Goal: Information Seeking & Learning: Learn about a topic

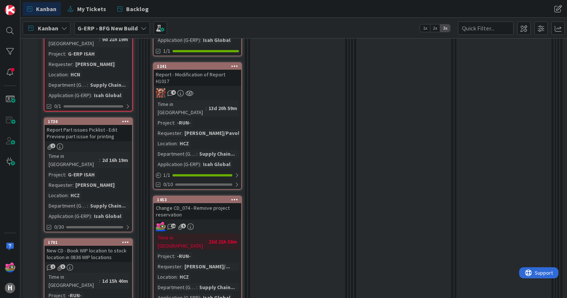
scroll to position [705, 0]
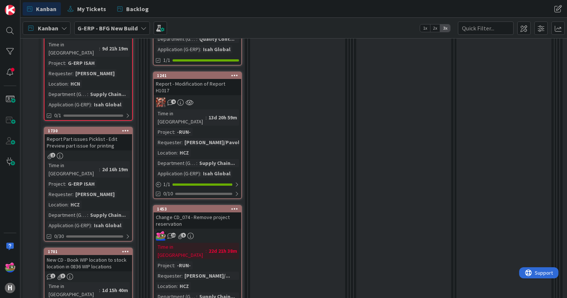
click at [221, 205] on link "1453 Change CD_074 - Remove project reservation 10 5 Time in [GEOGRAPHIC_DATA] …" at bounding box center [197, 269] width 89 height 128
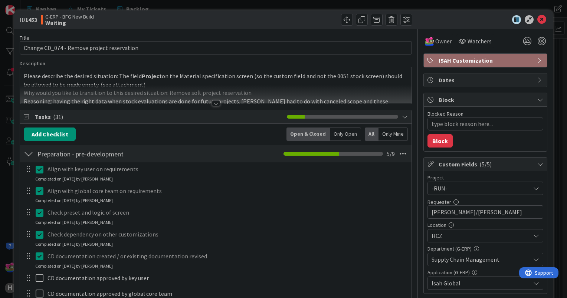
scroll to position [398, 0]
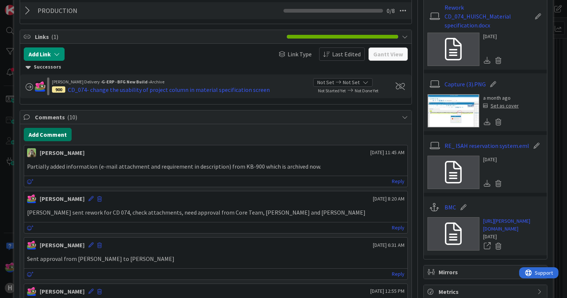
click at [49, 133] on button "Add Comment" at bounding box center [48, 134] width 48 height 13
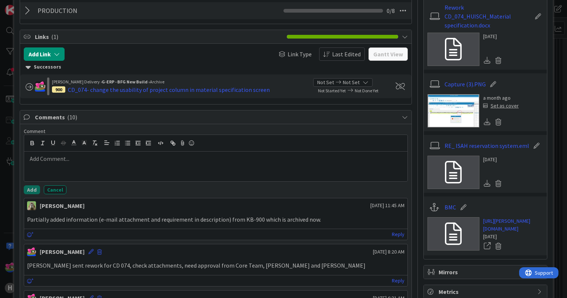
type textarea "x"
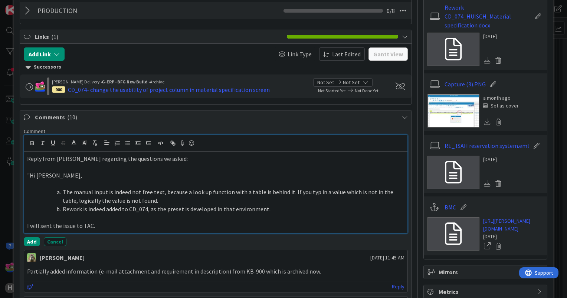
click at [30, 172] on p ""Hi [PERSON_NAME]," at bounding box center [215, 175] width 377 height 9
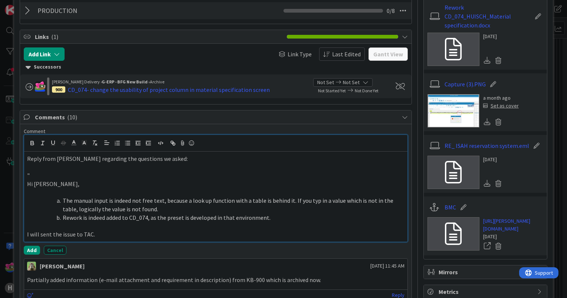
click at [132, 230] on p "I will sent the issue to TAC." at bounding box center [215, 234] width 377 height 9
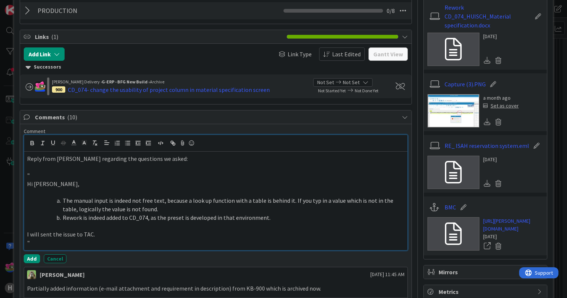
click at [63, 201] on span at bounding box center [63, 201] width 0 height 9
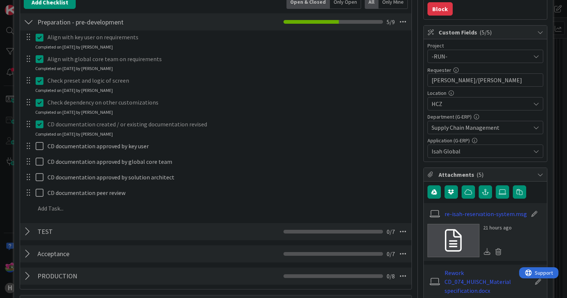
scroll to position [101, 0]
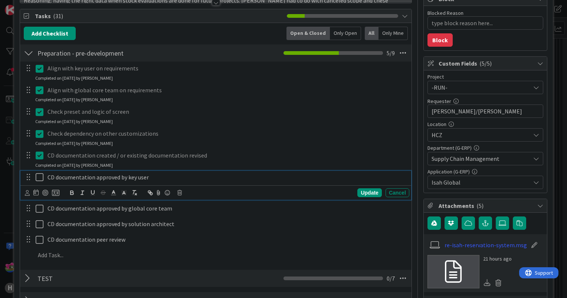
click at [36, 178] on icon at bounding box center [40, 177] width 8 height 9
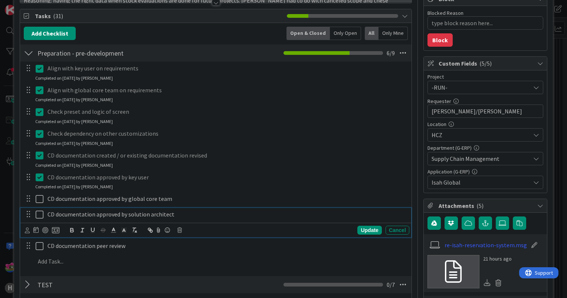
click at [40, 215] on icon at bounding box center [40, 214] width 8 height 9
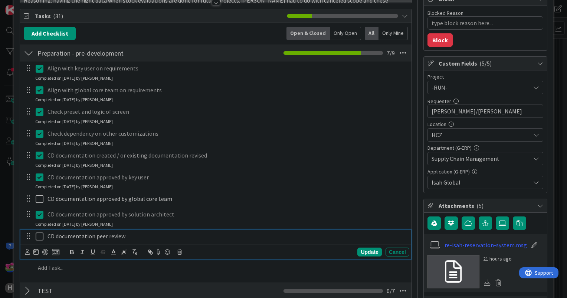
click at [42, 237] on icon at bounding box center [40, 236] width 8 height 9
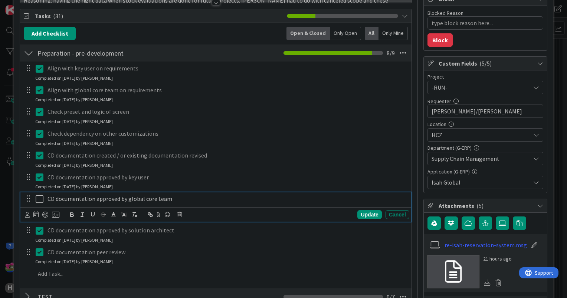
click at [41, 198] on icon at bounding box center [40, 199] width 8 height 9
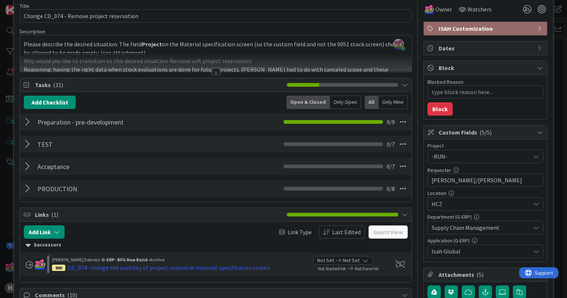
scroll to position [0, 0]
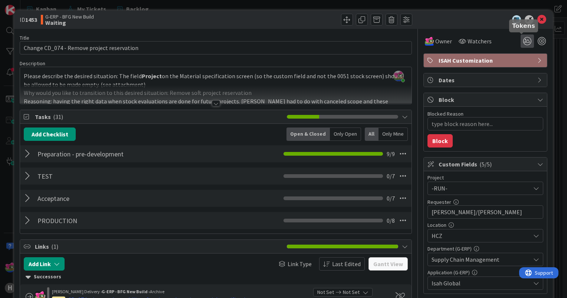
click at [521, 44] on icon at bounding box center [527, 41] width 13 height 13
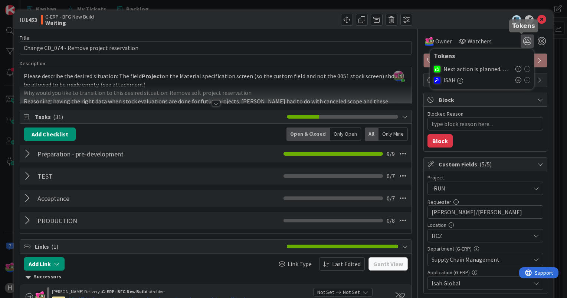
type textarea "x"
click at [515, 82] on icon at bounding box center [518, 80] width 6 height 6
click at [515, 69] on icon at bounding box center [518, 69] width 6 height 6
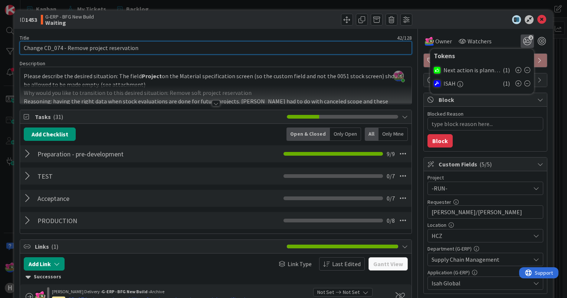
click at [24, 46] on input "Change CD_074 - Remove project reservation" at bounding box center [216, 47] width 392 height 13
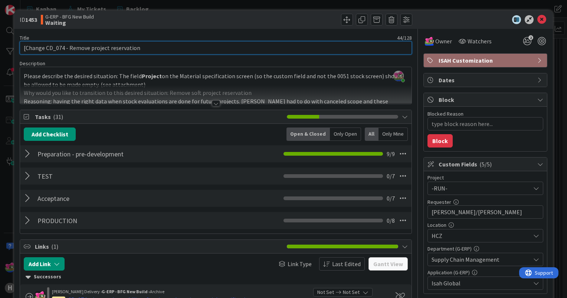
type input "[]Change CD_074 - Remove project reservation"
type textarea "x"
type input "[] Change CD_074 - Remove project reservation"
type textarea "x"
type input "[17] Change CD_074 - Remove project reservation"
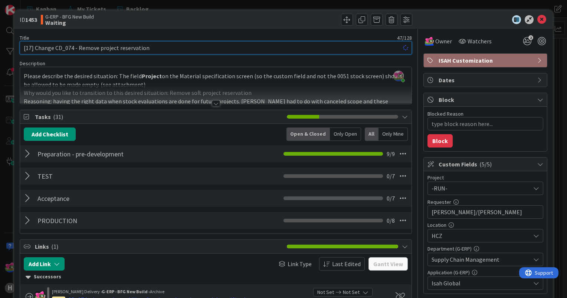
type textarea "x"
type input "[17-10] Change CD_074 - Remove project reservation"
type textarea "x"
type input "[17-10] Change CD_074 - Remove project reservation"
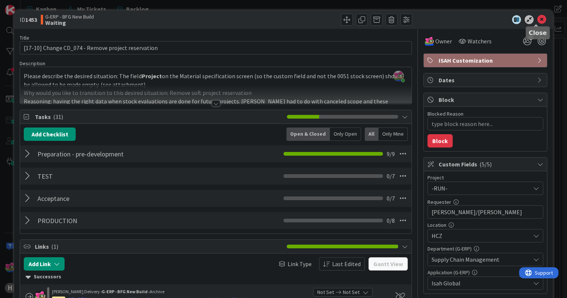
click at [537, 20] on icon at bounding box center [541, 19] width 9 height 9
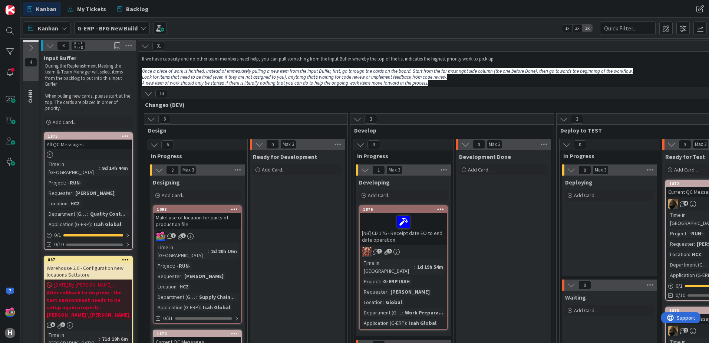
click at [124, 32] on span "G-ERP - BFG New Build" at bounding box center [108, 28] width 60 height 9
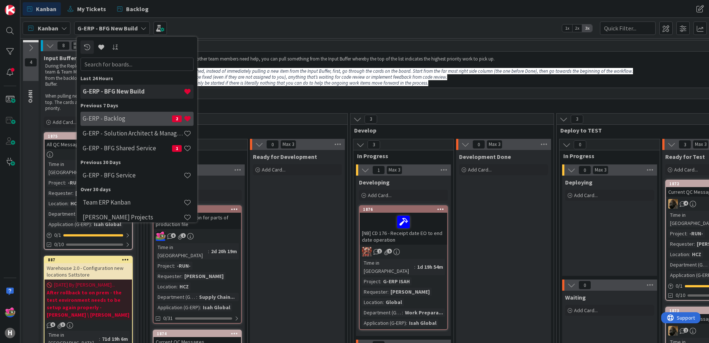
click at [119, 123] on div "G-ERP - Backlog 2" at bounding box center [137, 119] width 113 height 14
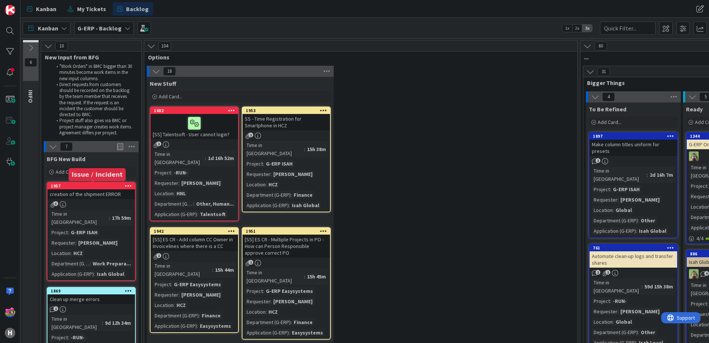
click at [88, 187] on div "1957" at bounding box center [93, 185] width 84 height 5
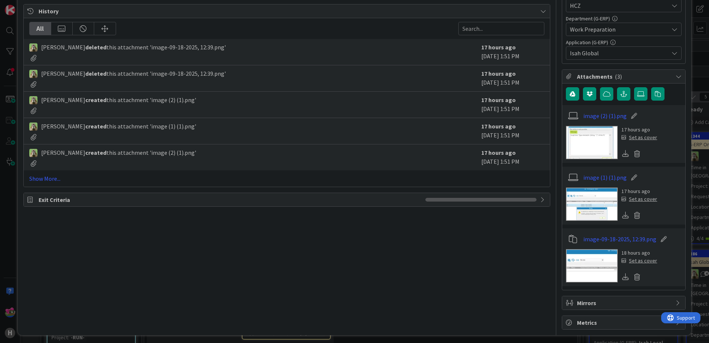
scroll to position [233, 0]
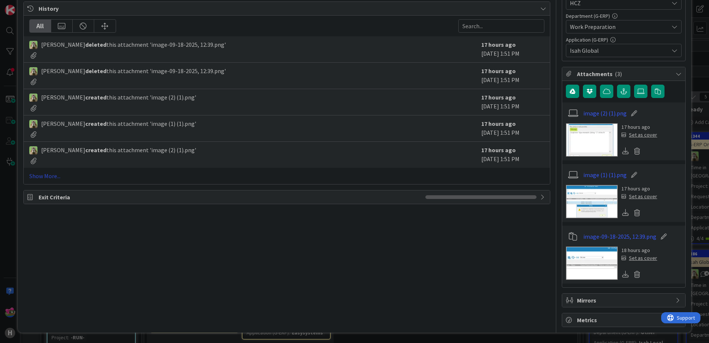
click at [57, 180] on link "Show More..." at bounding box center [286, 175] width 515 height 9
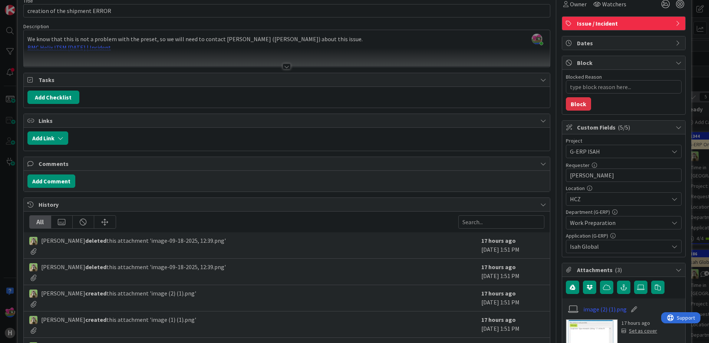
scroll to position [0, 0]
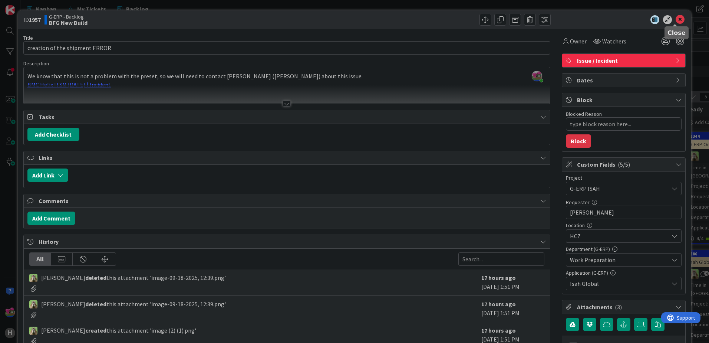
click at [567, 20] on icon at bounding box center [680, 19] width 9 height 9
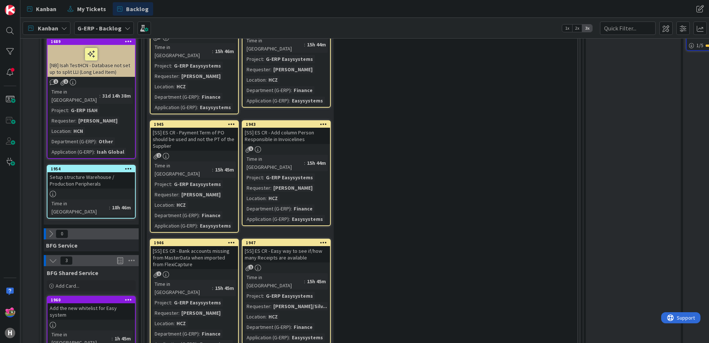
scroll to position [705, 0]
click at [95, 167] on div "1954" at bounding box center [93, 169] width 84 height 5
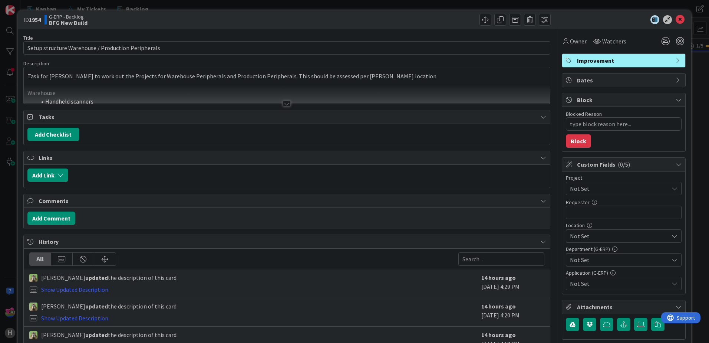
click at [283, 102] on div at bounding box center [287, 104] width 8 height 6
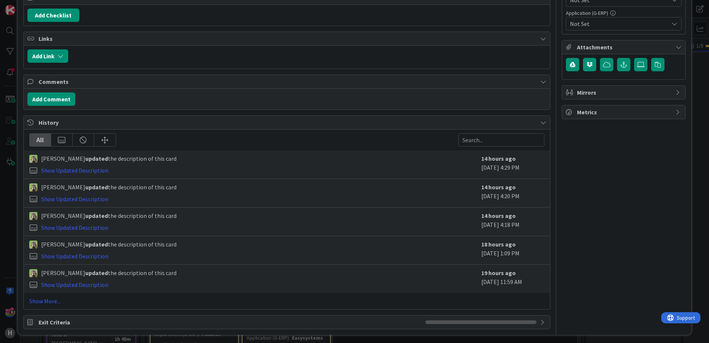
scroll to position [262, 0]
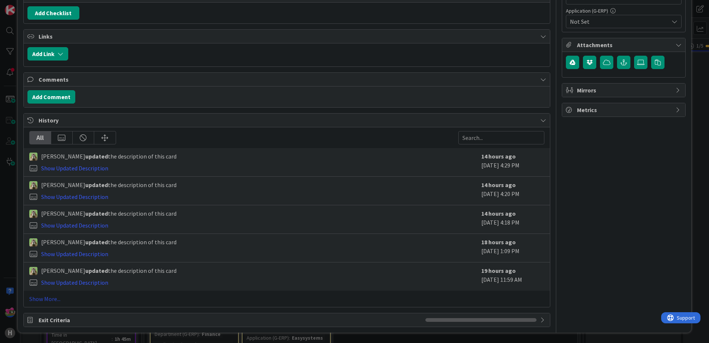
click at [40, 296] on link "Show More..." at bounding box center [286, 298] width 515 height 9
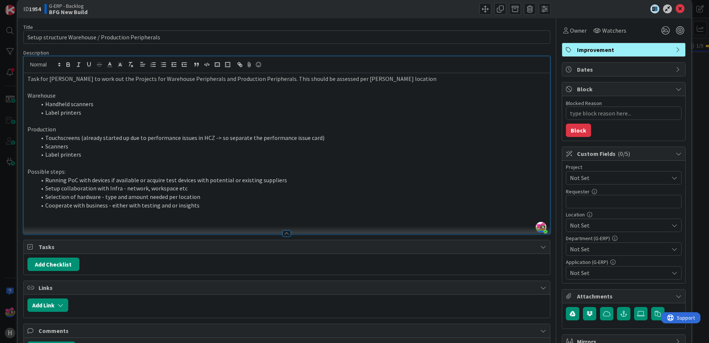
scroll to position [0, 0]
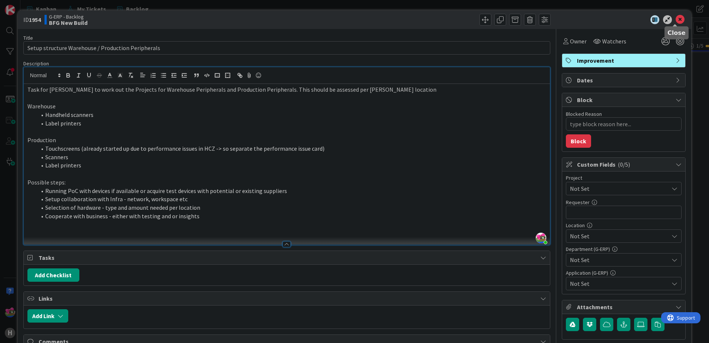
click at [567, 17] on icon at bounding box center [680, 19] width 9 height 9
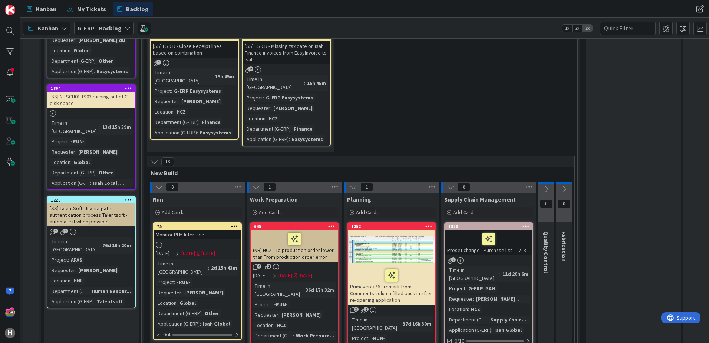
scroll to position [1076, 0]
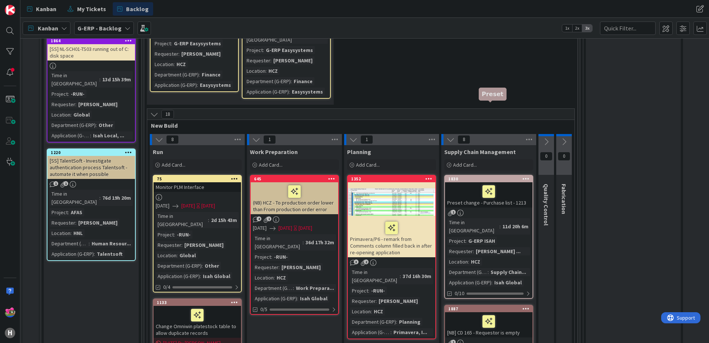
click at [505, 176] on div "1830" at bounding box center [491, 178] width 84 height 5
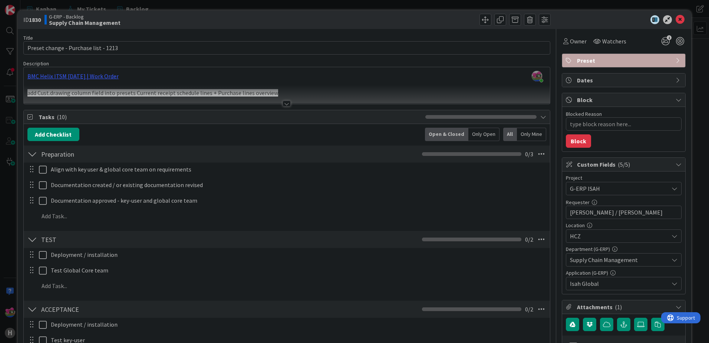
click at [283, 104] on div at bounding box center [287, 104] width 8 height 6
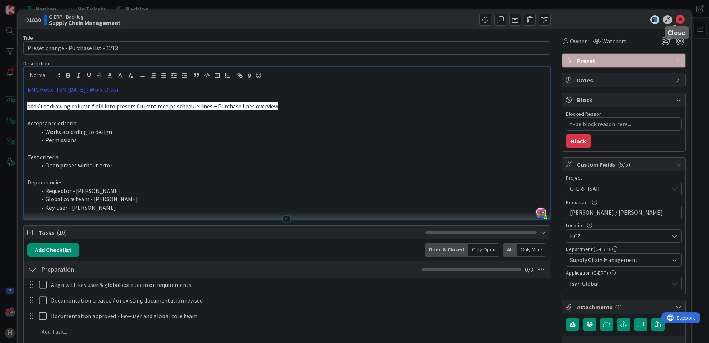
click at [567, 20] on icon at bounding box center [680, 19] width 9 height 9
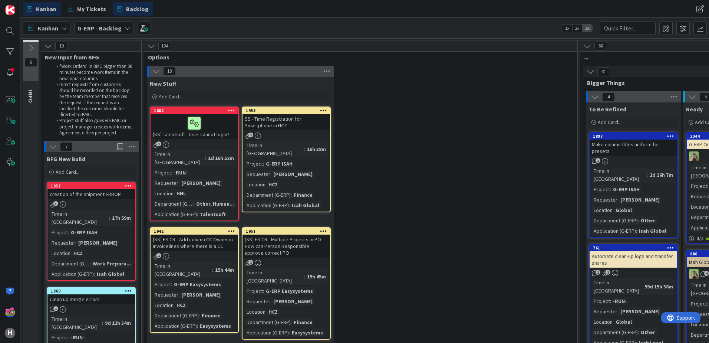
click at [42, 4] on span "Kanban" at bounding box center [46, 8] width 20 height 9
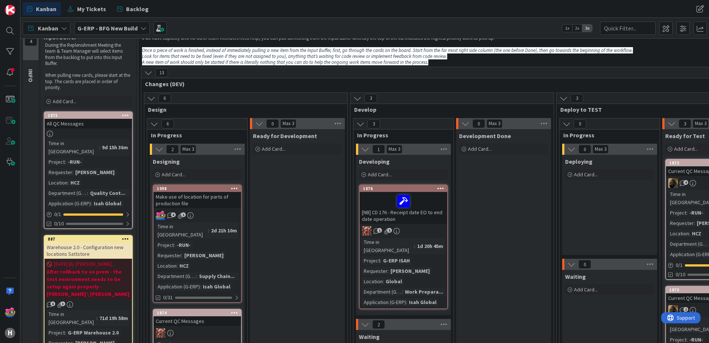
scroll to position [37, 0]
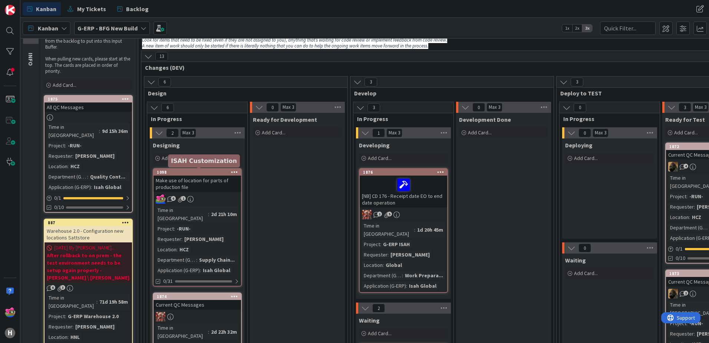
click at [175, 174] on div "1098" at bounding box center [199, 172] width 84 height 5
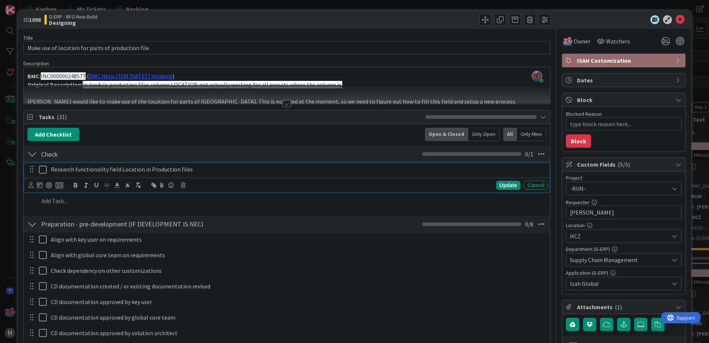
click at [46, 170] on icon at bounding box center [43, 169] width 8 height 9
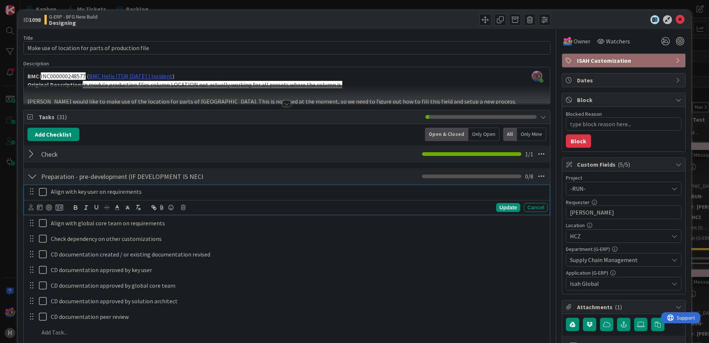
click at [44, 192] on icon at bounding box center [43, 191] width 8 height 9
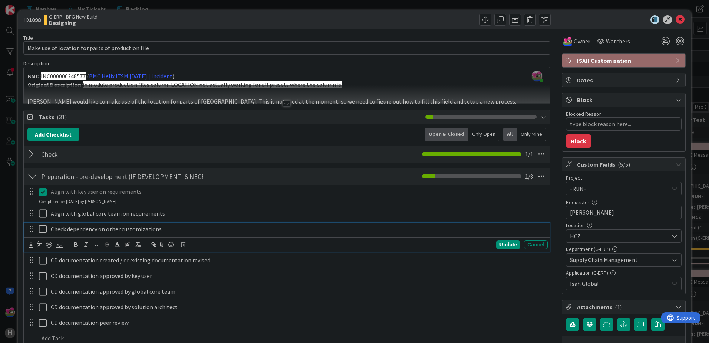
click at [41, 228] on icon at bounding box center [43, 228] width 8 height 9
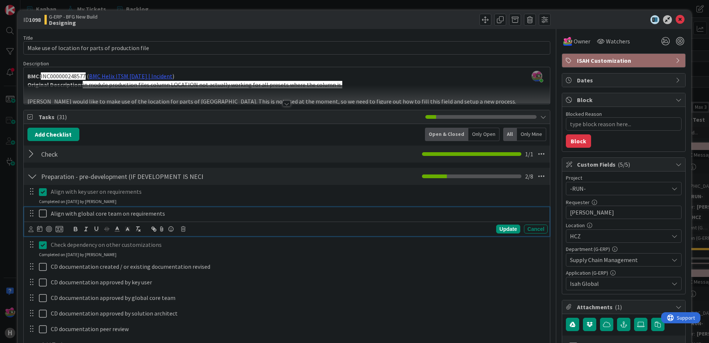
click at [41, 212] on icon at bounding box center [43, 213] width 8 height 9
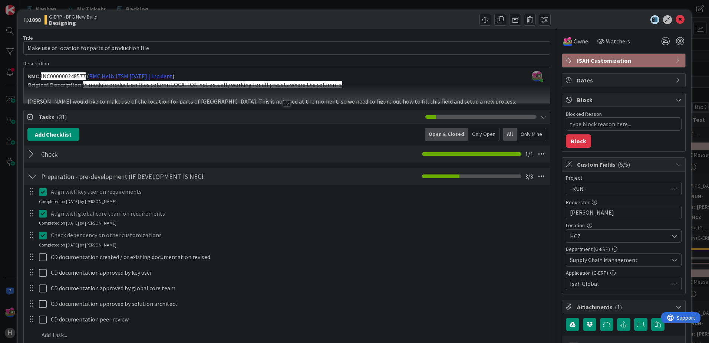
type textarea "x"
click at [283, 104] on div at bounding box center [287, 104] width 8 height 6
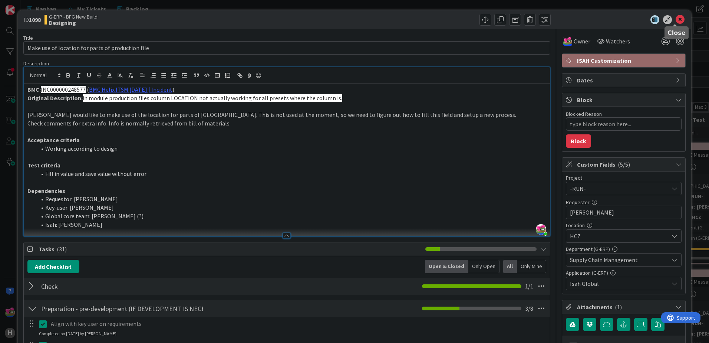
click at [567, 19] on icon at bounding box center [680, 19] width 9 height 9
